Goal: Navigation & Orientation: Find specific page/section

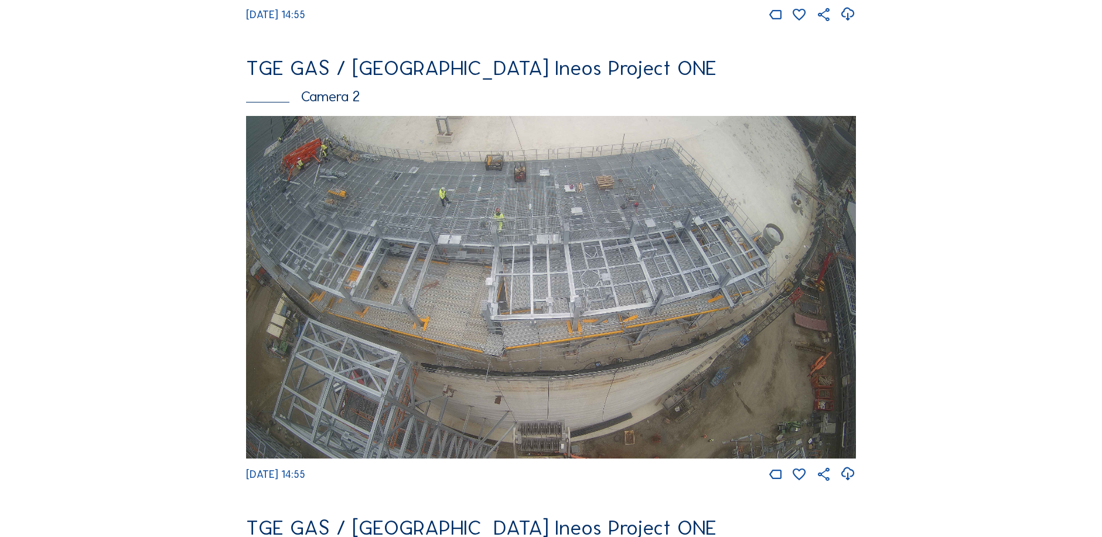
scroll to position [527, 0]
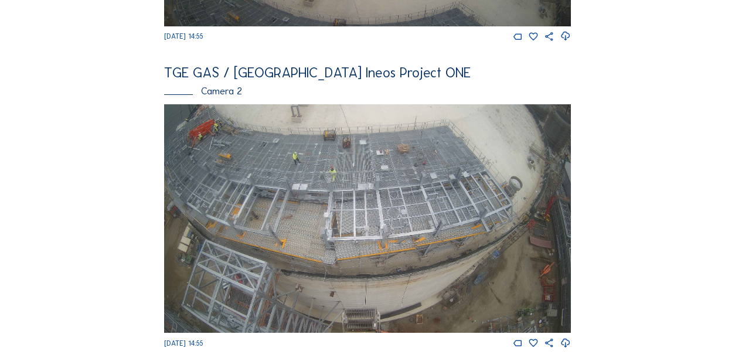
scroll to position [213, 0]
